Goal: Information Seeking & Learning: Learn about a topic

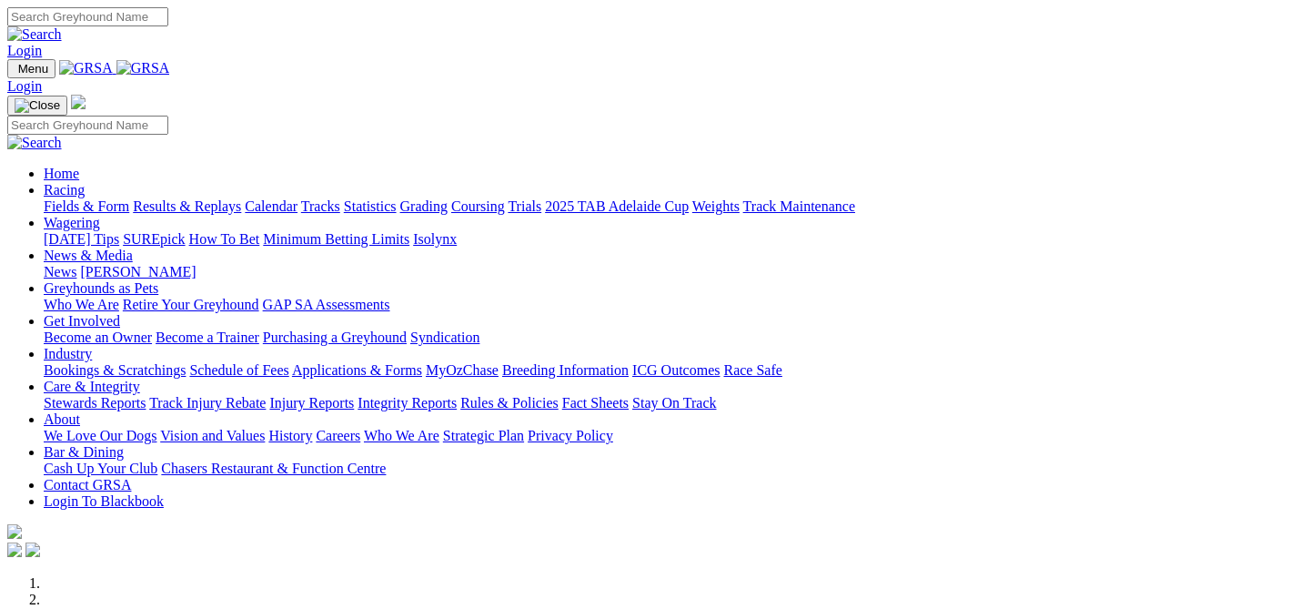
click at [168, 23] on input "Search" at bounding box center [87, 16] width 161 height 19
type input "miss believer"
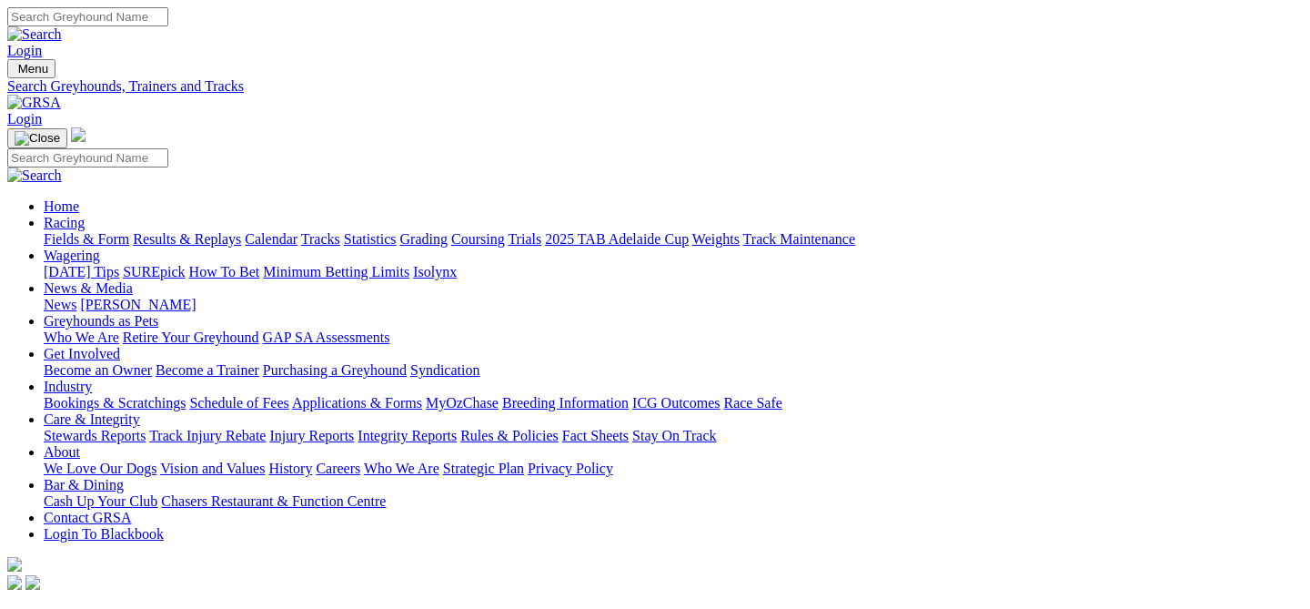
click at [69, 608] on link "Dog" at bounding box center [56, 615] width 25 height 15
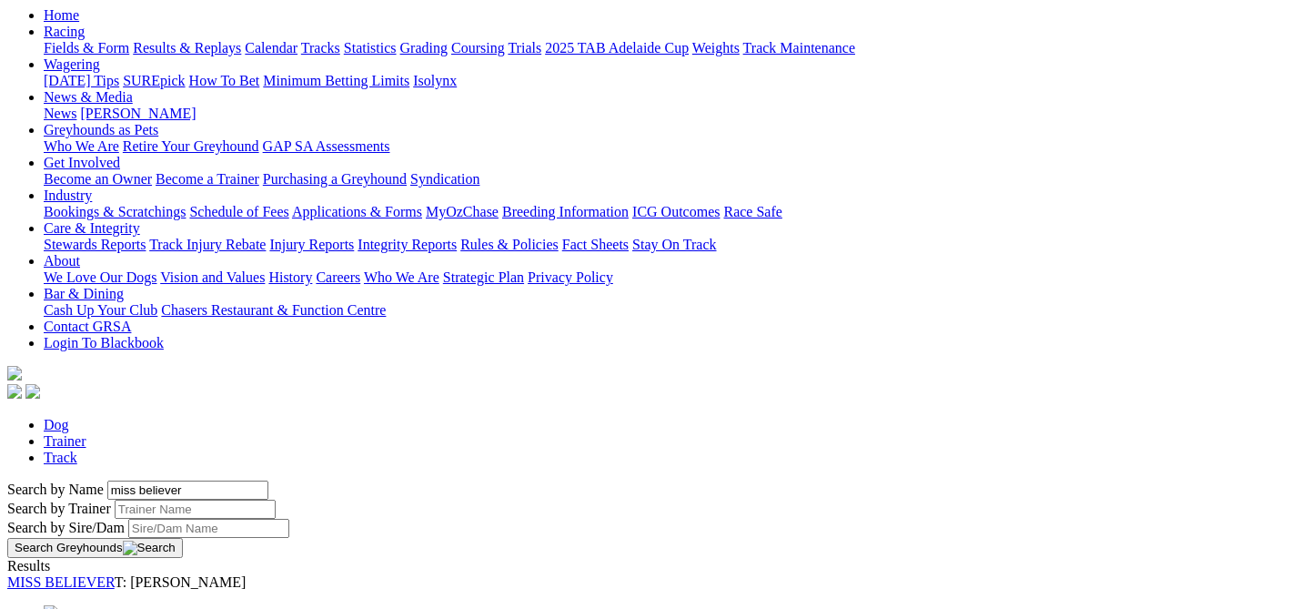
scroll to position [193, 0]
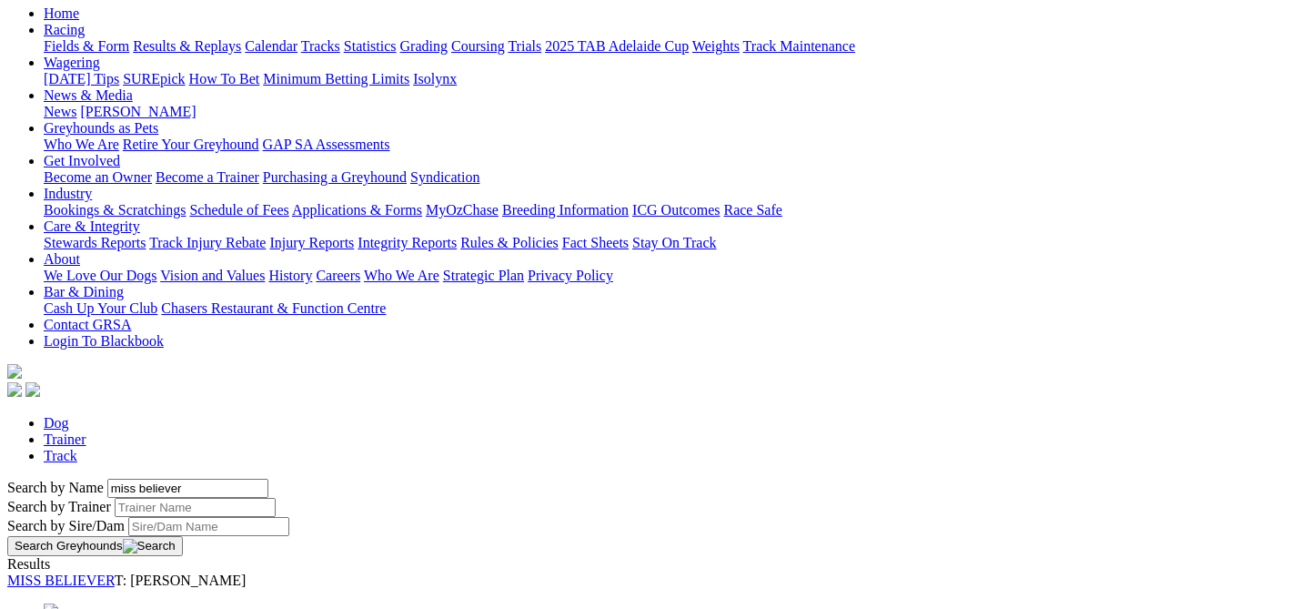
click at [115, 572] on link "MISS BELIEVER" at bounding box center [60, 579] width 107 height 15
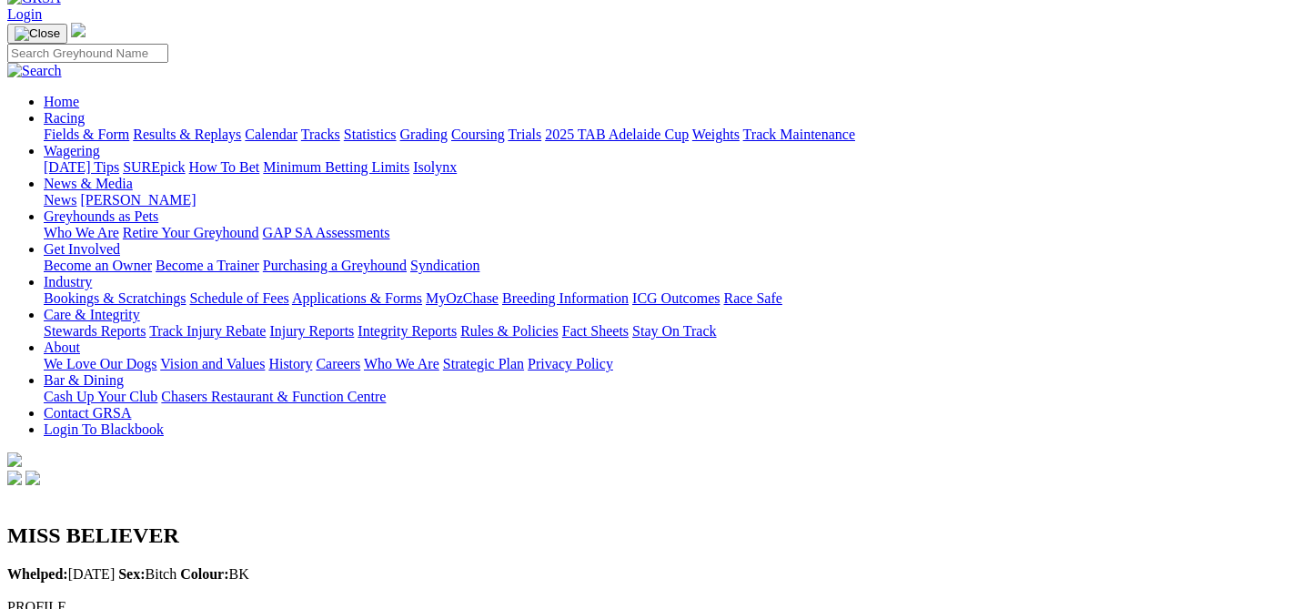
scroll to position [0, 2]
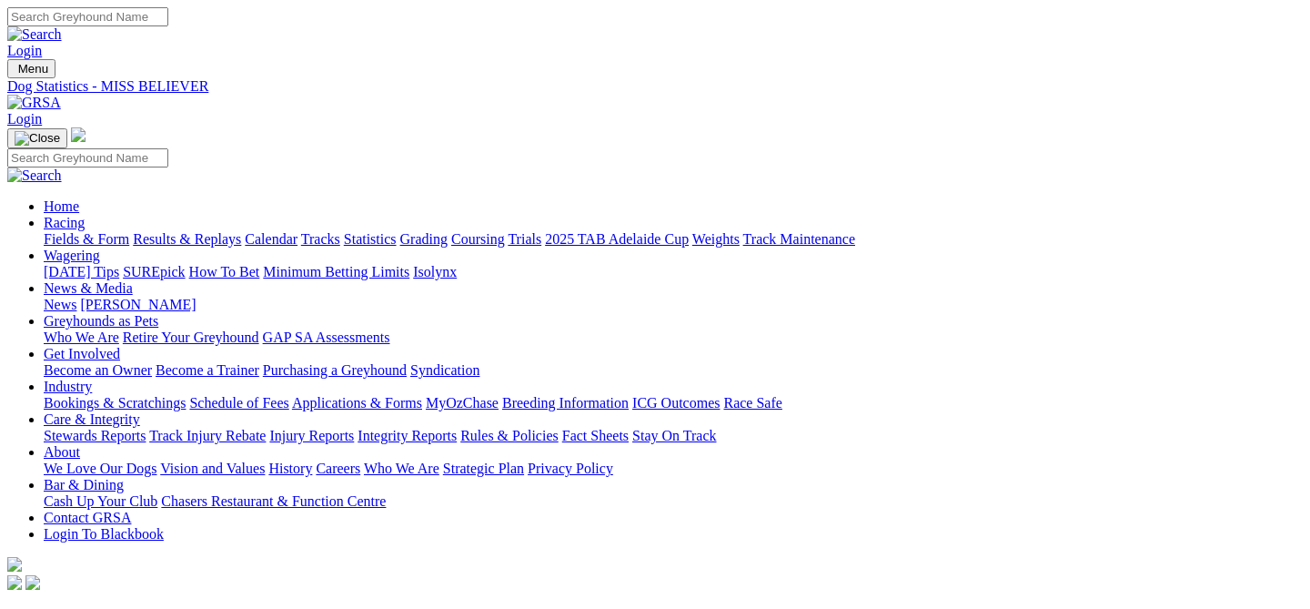
click at [76, 231] on link "Fields & Form" at bounding box center [87, 238] width 86 height 15
